Goal: Information Seeking & Learning: Learn about a topic

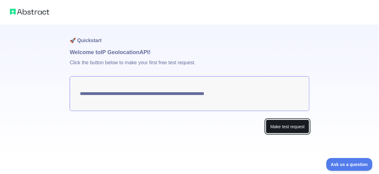
click at [277, 127] on button "Make test request" at bounding box center [287, 127] width 43 height 14
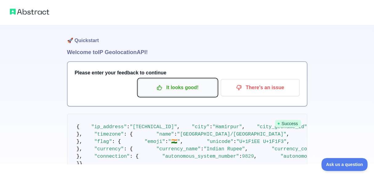
click at [180, 94] on button "It looks good!" at bounding box center [177, 87] width 79 height 17
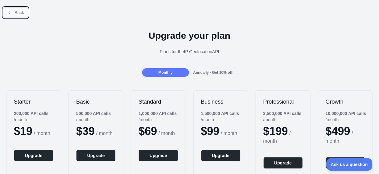
click at [20, 16] on button "Back" at bounding box center [15, 12] width 25 height 10
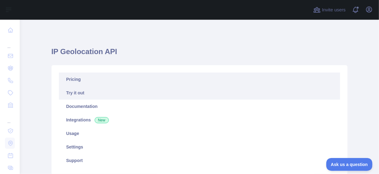
click at [99, 82] on link "Pricing" at bounding box center [199, 80] width 281 height 14
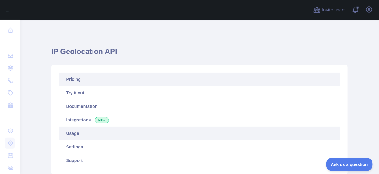
click at [87, 136] on link "Usage" at bounding box center [199, 134] width 281 height 14
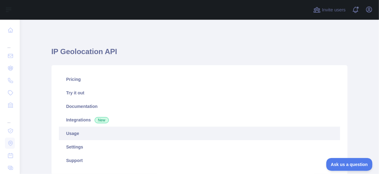
scroll to position [155, 354]
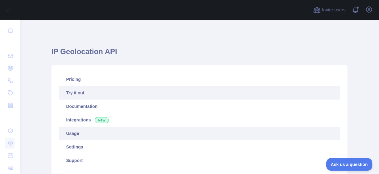
click at [83, 92] on link "Try it out" at bounding box center [199, 93] width 281 height 14
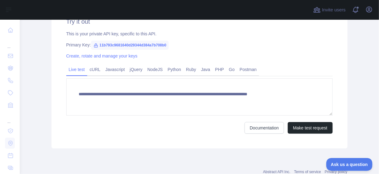
scroll to position [234, 0]
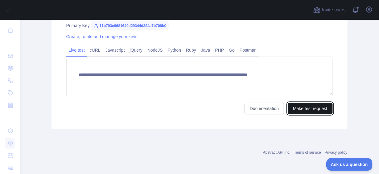
click at [299, 111] on button "Make test request" at bounding box center [309, 109] width 45 height 12
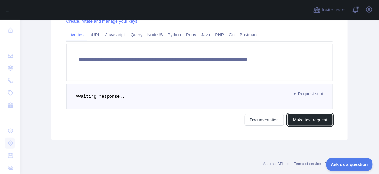
scroll to position [261, 0]
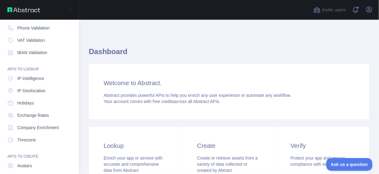
scroll to position [52, 0]
click at [39, 80] on span "IP Intelligence" at bounding box center [30, 79] width 27 height 6
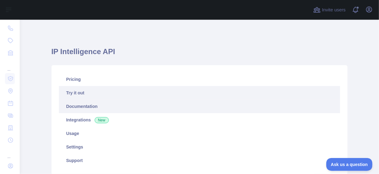
type textarea "**********"
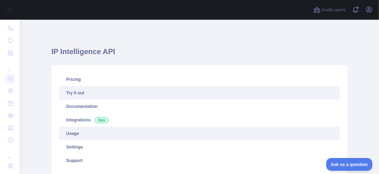
click at [84, 132] on link "Usage" at bounding box center [199, 134] width 281 height 14
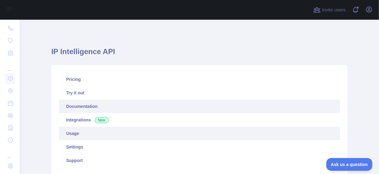
click at [77, 106] on link "Documentation" at bounding box center [199, 107] width 281 height 14
